Goal: Navigation & Orientation: Find specific page/section

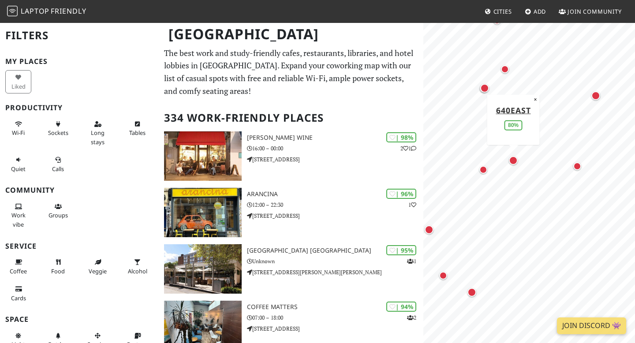
click at [513, 162] on div "Map marker" at bounding box center [513, 160] width 9 height 9
click at [478, 172] on div "Map marker" at bounding box center [483, 169] width 11 height 11
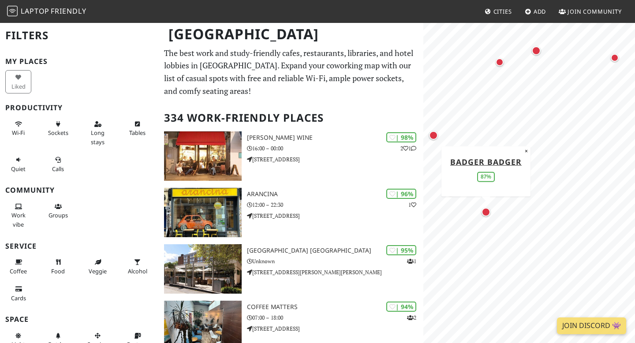
click at [484, 213] on div "Map marker" at bounding box center [485, 212] width 9 height 9
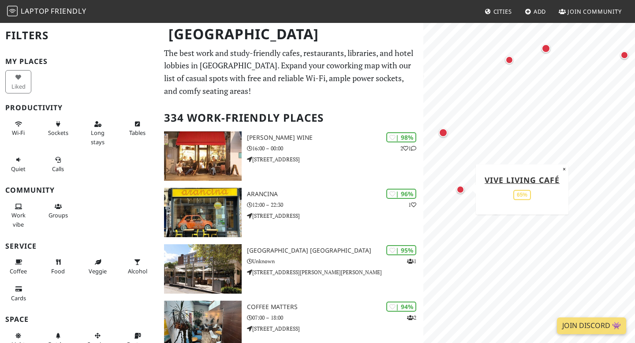
click at [460, 192] on div "Map marker" at bounding box center [460, 190] width 8 height 8
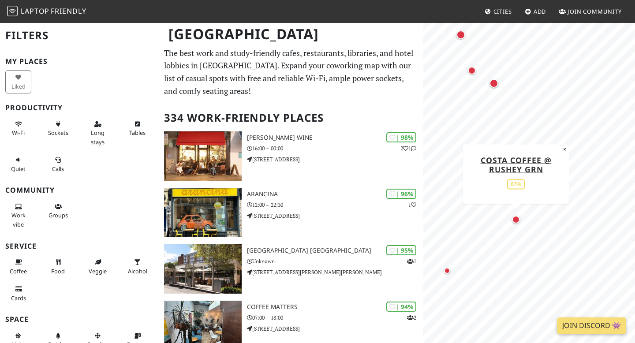
click at [517, 220] on div "Map marker" at bounding box center [516, 220] width 8 height 8
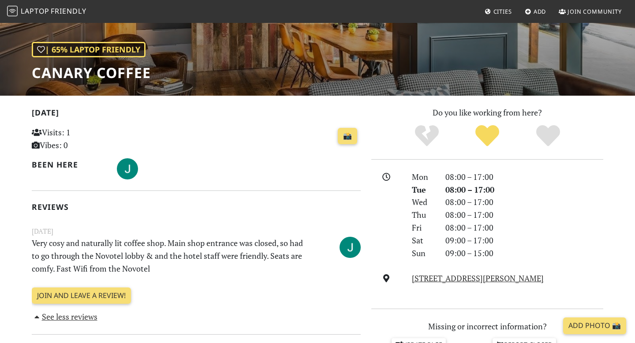
scroll to position [112, 0]
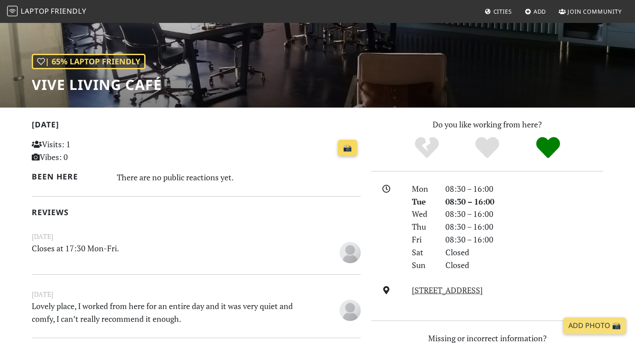
scroll to position [102, 0]
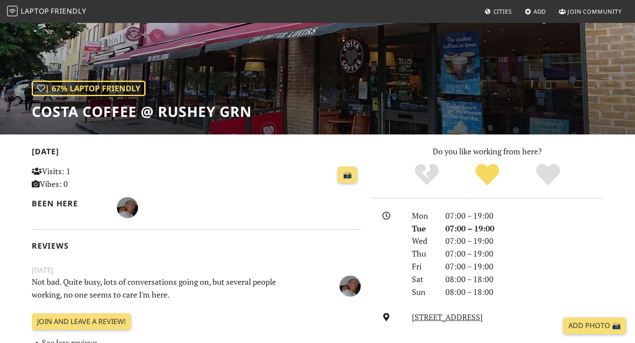
scroll to position [72, 0]
